Goal: Check status: Check status

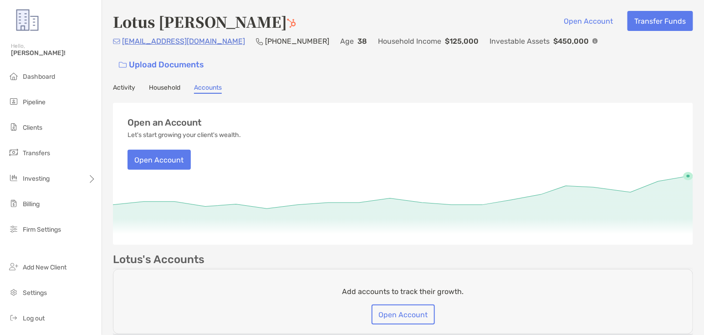
click at [128, 84] on link "Activity" at bounding box center [124, 89] width 22 height 10
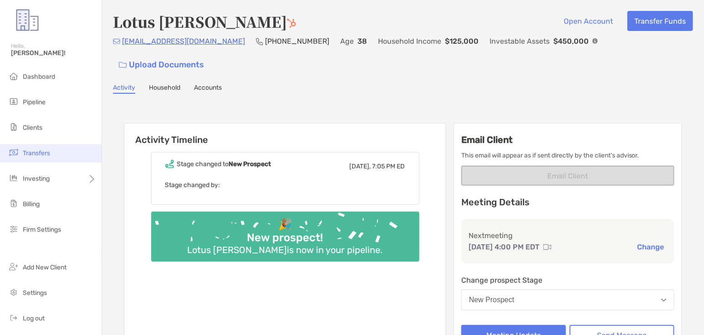
click at [64, 154] on li "Transfers" at bounding box center [51, 153] width 102 height 18
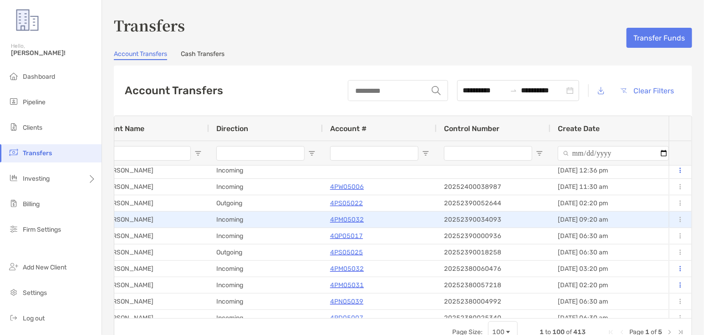
scroll to position [0, 0]
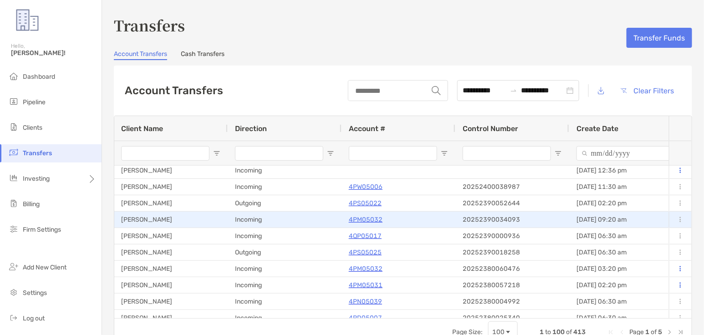
click at [377, 219] on p "4PM05032" at bounding box center [366, 219] width 34 height 11
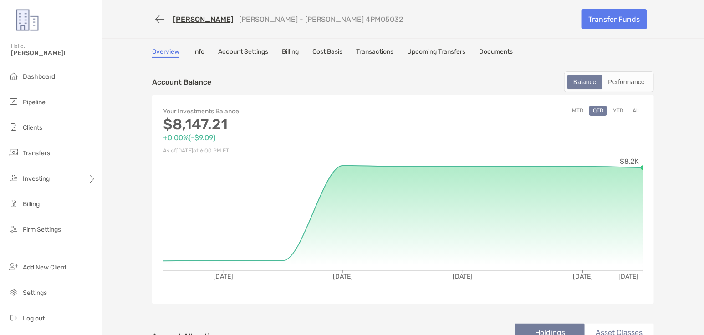
click at [190, 22] on link "[PERSON_NAME]" at bounding box center [203, 19] width 61 height 9
click at [167, 19] on button "button" at bounding box center [159, 19] width 15 height 17
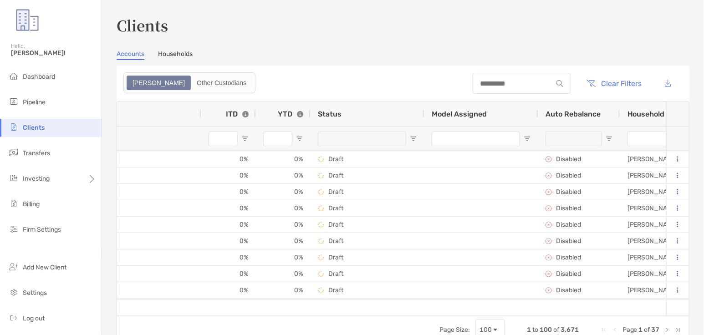
click at [409, 136] on div at bounding box center [368, 138] width 114 height 25
click at [411, 138] on span "Open Filter Menu" at bounding box center [413, 138] width 7 height 7
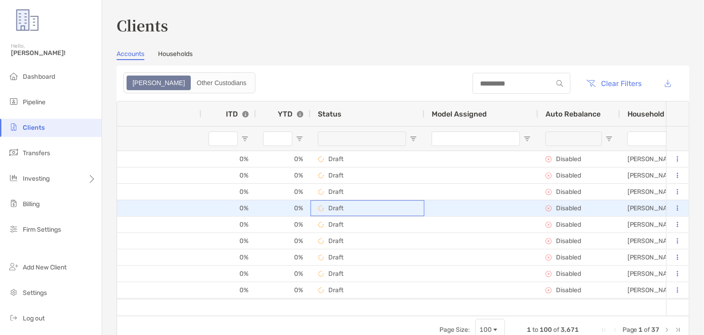
click at [391, 210] on div "Draft" at bounding box center [367, 208] width 99 height 15
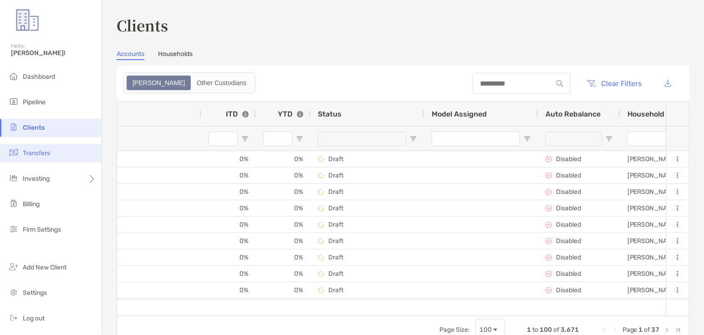
click at [70, 154] on li "Transfers" at bounding box center [51, 153] width 102 height 18
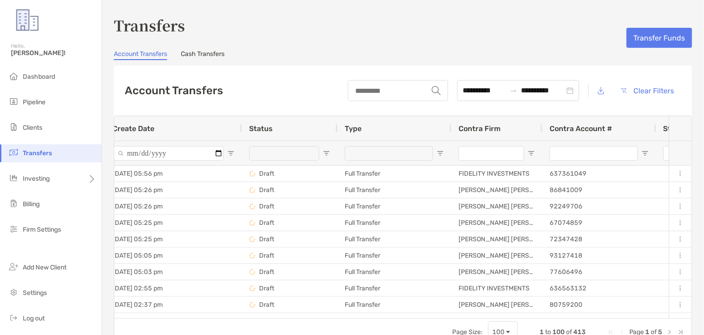
click at [328, 152] on span "Open Filter Menu" at bounding box center [326, 153] width 7 height 7
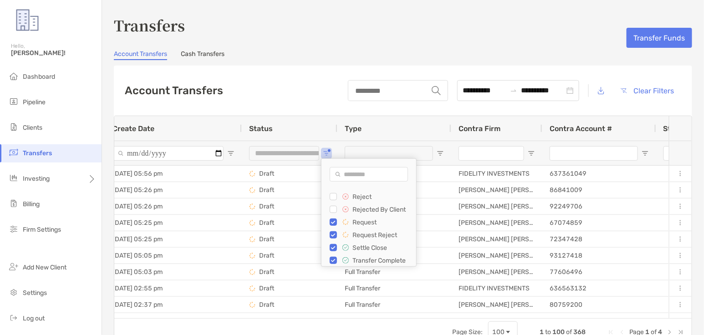
click at [348, 175] on input "Search filter values" at bounding box center [369, 174] width 78 height 15
type input "**********"
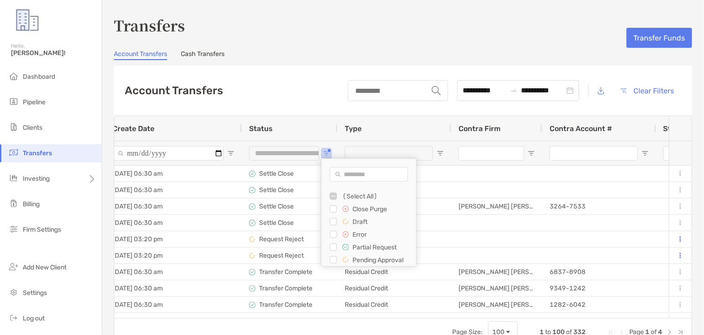
click at [295, 95] on div "**********" at bounding box center [403, 91] width 579 height 50
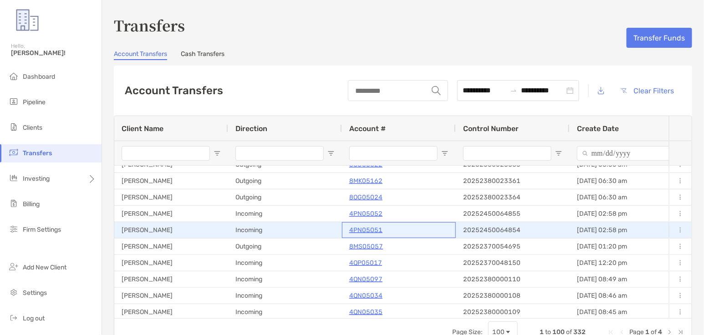
click at [352, 230] on p "4PN05051" at bounding box center [365, 230] width 33 height 11
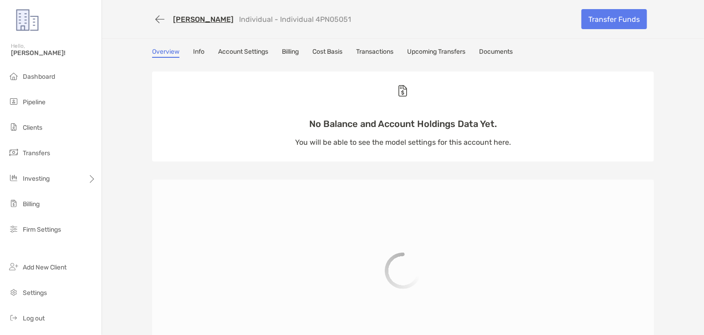
click at [209, 23] on link "[PERSON_NAME]" at bounding box center [203, 19] width 61 height 9
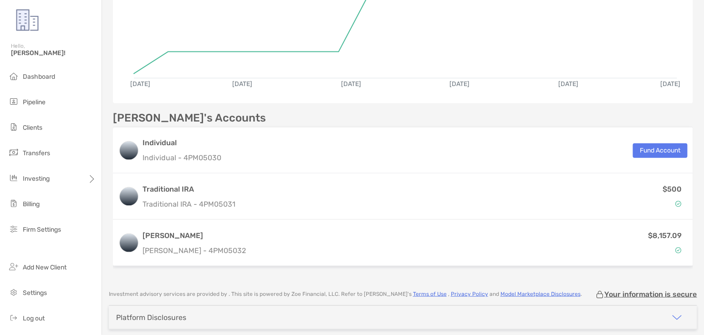
scroll to position [143, 0]
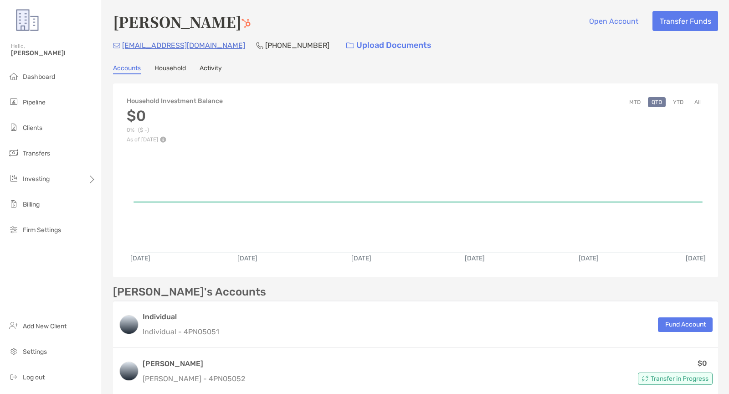
click at [206, 70] on link "Activity" at bounding box center [211, 69] width 22 height 10
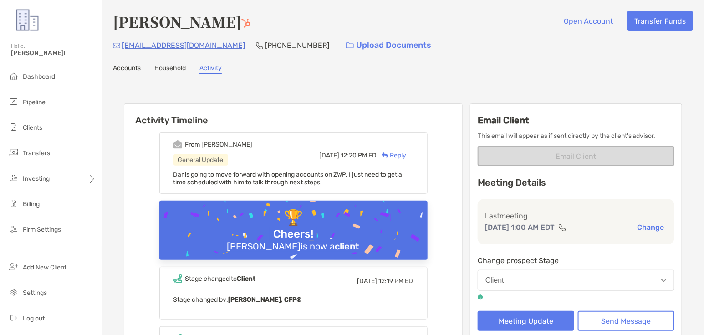
click at [138, 65] on link "Accounts" at bounding box center [127, 69] width 28 height 10
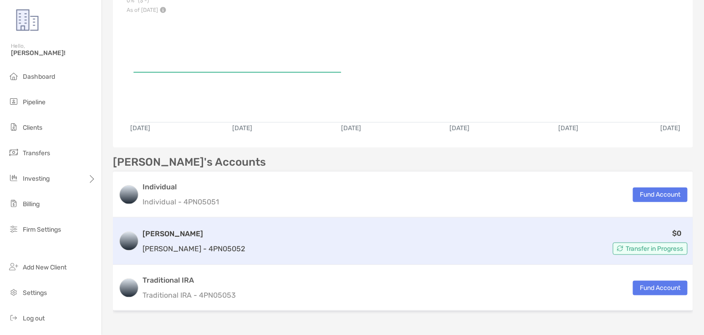
scroll to position [130, 0]
click at [256, 241] on div "$0 Transfer in Progress" at bounding box center [468, 240] width 439 height 27
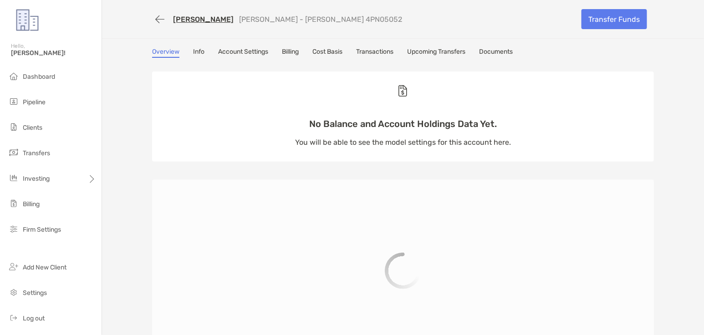
click at [372, 57] on div "Overview Info Account Settings Billing Cost Basis Transactions Upcoming Transfe…" at bounding box center [403, 299] width 520 height 502
click at [370, 53] on link "Transactions" at bounding box center [374, 53] width 37 height 10
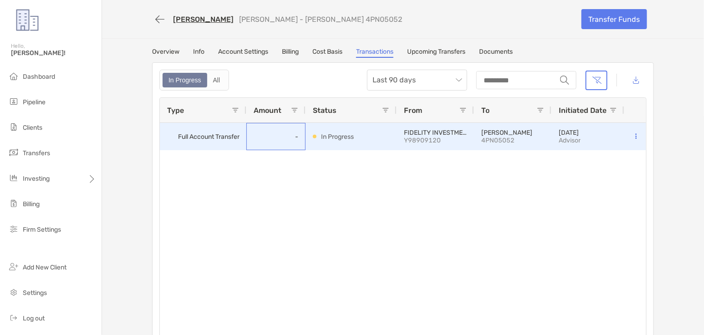
click at [277, 142] on div "-" at bounding box center [275, 136] width 59 height 27
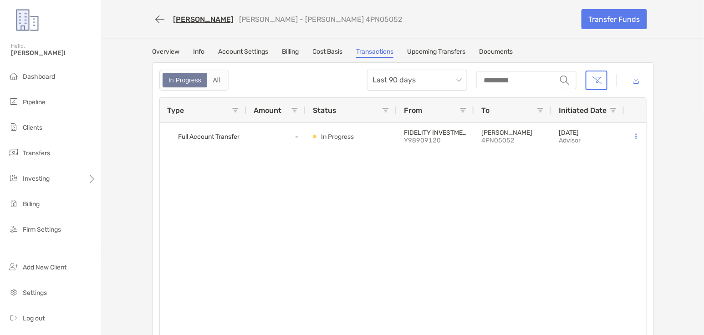
click at [307, 240] on div "Full Account Transfer - In Progress FIDELITY INVESTMENTS Y98909120 Roth IRA 4PN…" at bounding box center [403, 232] width 487 height 218
click at [53, 99] on li "Pipeline" at bounding box center [51, 102] width 102 height 18
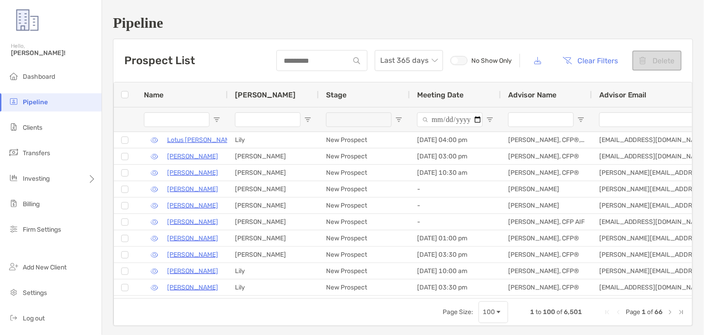
click at [177, 118] on input "Name Filter Input" at bounding box center [177, 120] width 66 height 15
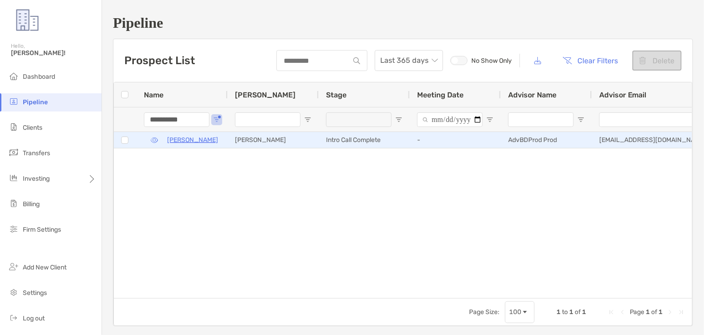
type input "**********"
click at [198, 142] on p "[PERSON_NAME]" at bounding box center [192, 139] width 51 height 11
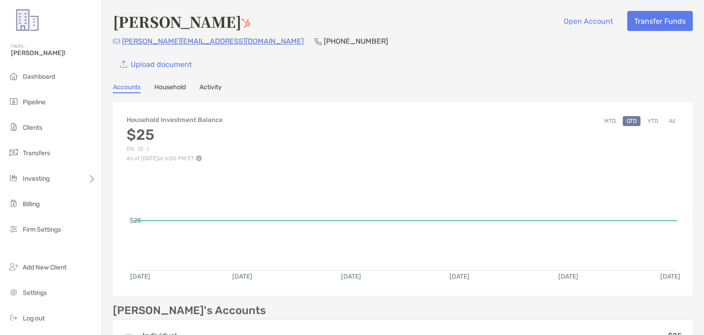
click at [222, 83] on link "Activity" at bounding box center [211, 88] width 22 height 10
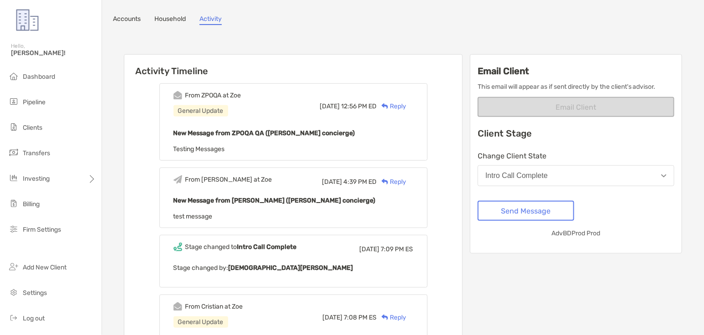
scroll to position [69, 0]
click at [519, 208] on button "Send Message" at bounding box center [526, 210] width 97 height 20
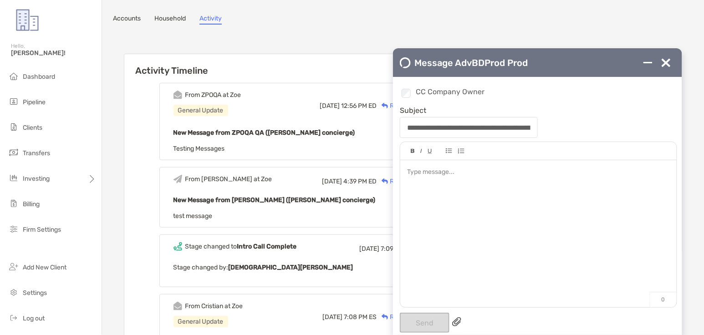
scroll to position [0, 0]
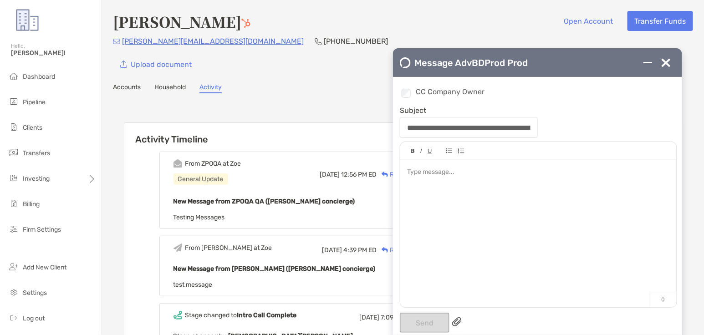
click at [121, 83] on link "Accounts" at bounding box center [127, 88] width 28 height 10
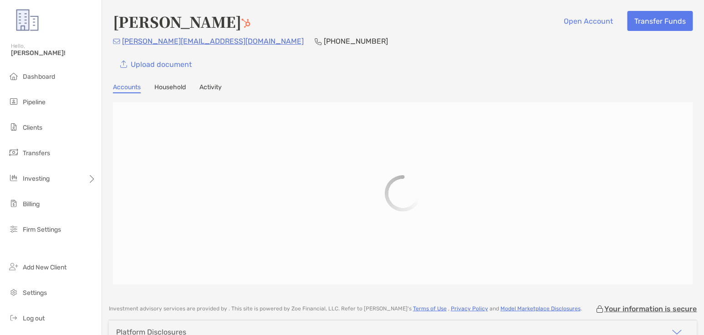
click at [210, 89] on link "Activity" at bounding box center [211, 88] width 22 height 10
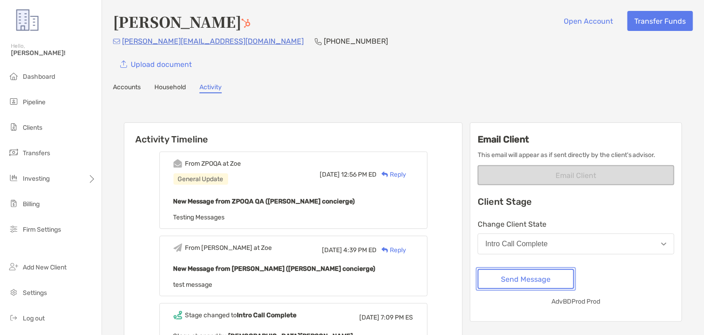
click at [507, 279] on button "Send Message" at bounding box center [526, 279] width 97 height 20
